Goal: Entertainment & Leisure: Consume media (video, audio)

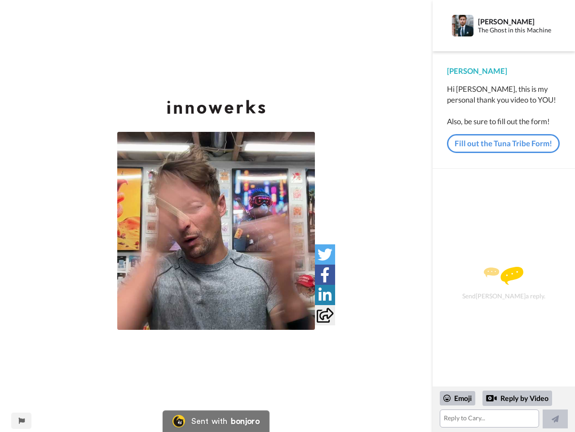
click at [216, 231] on img at bounding box center [216, 231] width 198 height 198
click at [325, 254] on icon at bounding box center [325, 254] width 15 height 15
click at [325, 274] on icon at bounding box center [325, 274] width 9 height 15
click at [325, 294] on icon at bounding box center [325, 294] width 13 height 15
click at [325, 315] on icon at bounding box center [325, 315] width 17 height 15
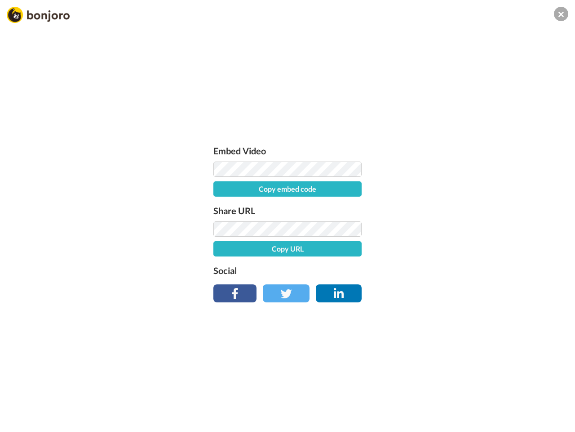
click at [21, 420] on div "Embed Video Copy embed code Share URL Copy URL Social" at bounding box center [287, 265] width 575 height 432
click at [504, 409] on div "Embed Video Copy embed code Share URL Copy URL Social" at bounding box center [287, 265] width 575 height 432
click at [458, 398] on div "Embed Video Copy embed code Share URL Copy URL Social" at bounding box center [287, 265] width 575 height 432
click at [518, 398] on div "Embed Video Copy embed code Share URL Copy URL Social" at bounding box center [287, 265] width 575 height 432
click at [556, 419] on div "Embed Video Copy embed code Share URL Copy URL Social" at bounding box center [287, 265] width 575 height 432
